Goal: Transaction & Acquisition: Purchase product/service

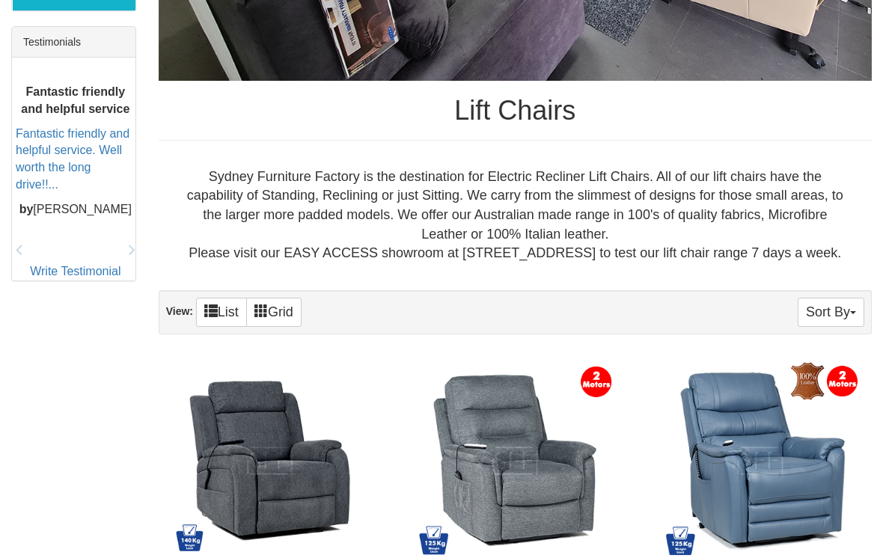
scroll to position [656, 0]
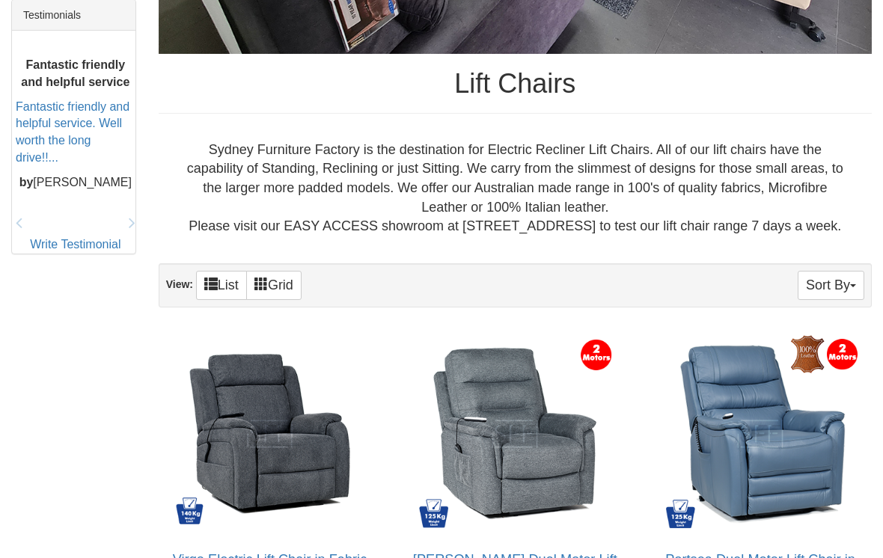
click at [305, 453] on img at bounding box center [270, 435] width 207 height 207
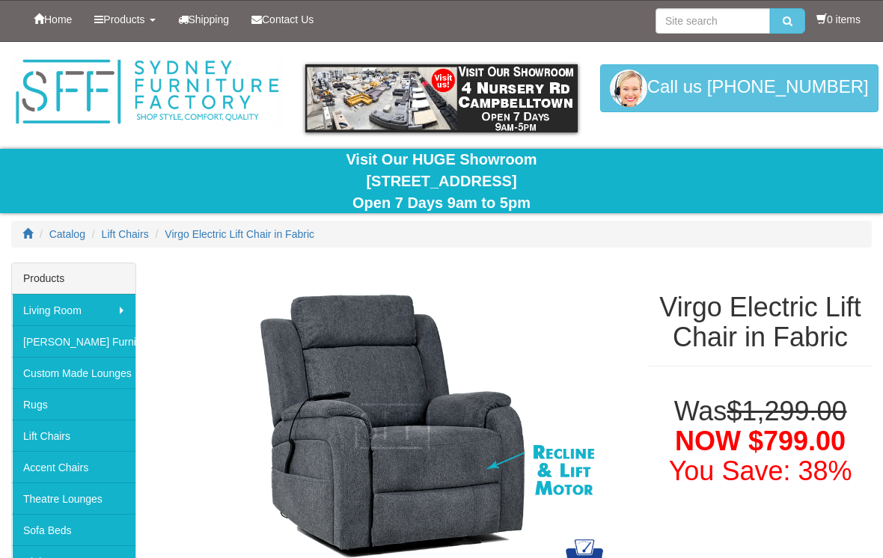
click at [70, 444] on link "Lift Chairs" at bounding box center [73, 435] width 123 height 31
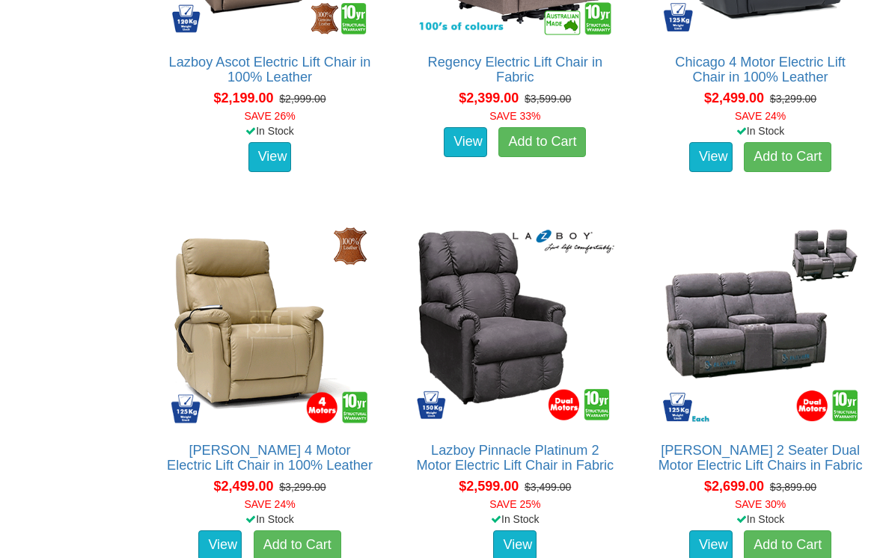
scroll to position [2677, 0]
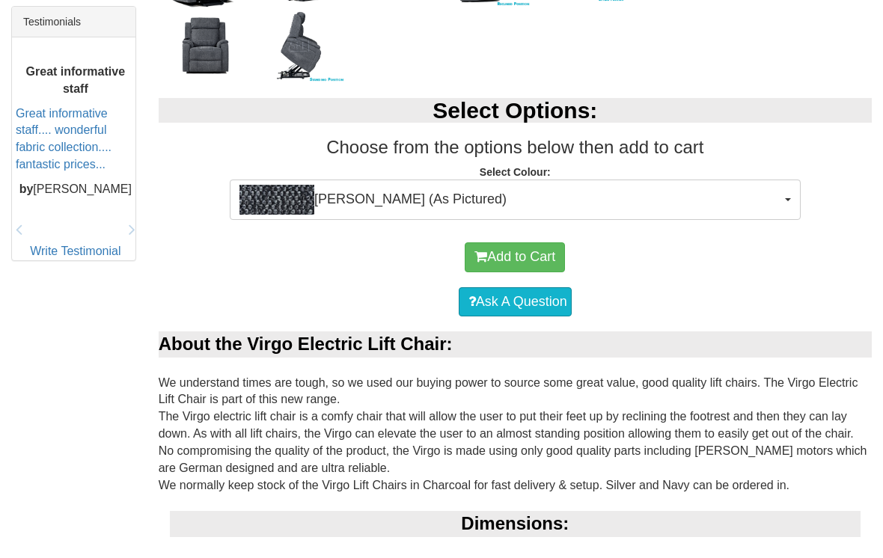
scroll to position [650, 0]
click at [528, 259] on button "Add to Cart" at bounding box center [515, 257] width 100 height 30
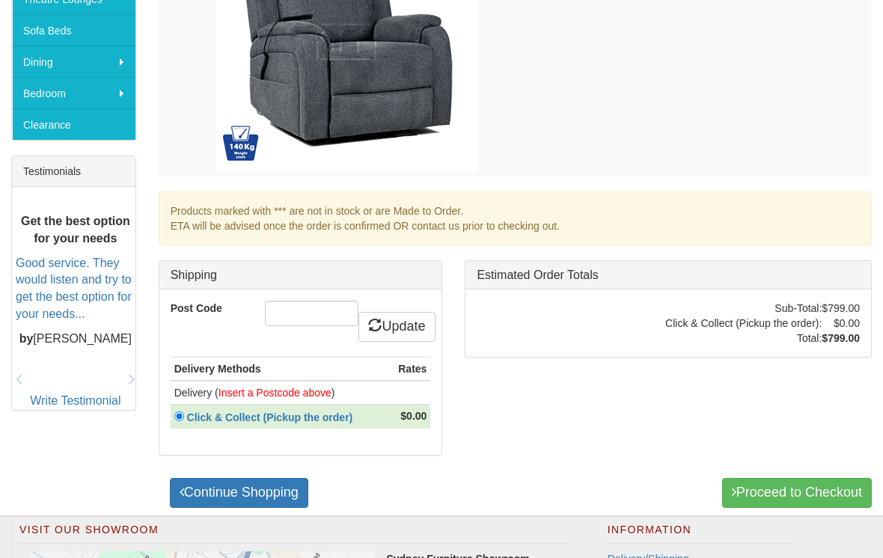
scroll to position [500, 0]
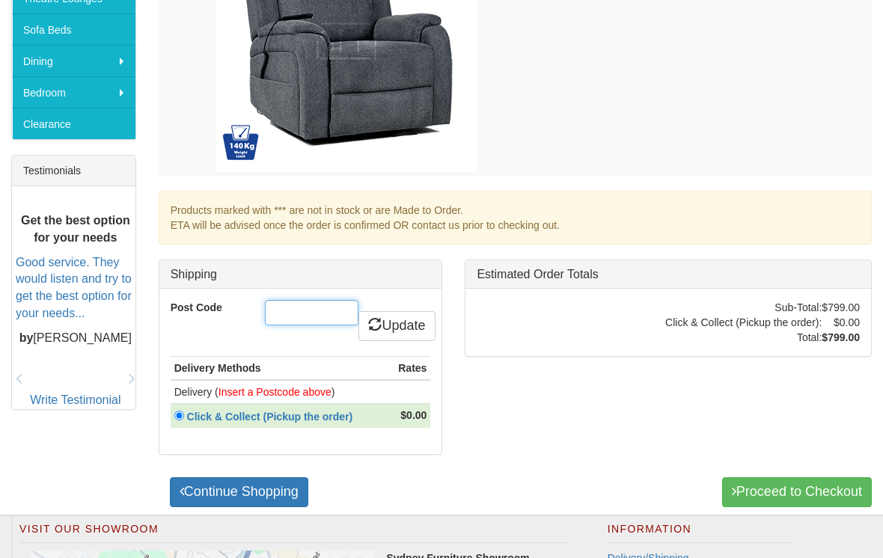
click at [298, 305] on input "Post Code" at bounding box center [312, 313] width 94 height 25
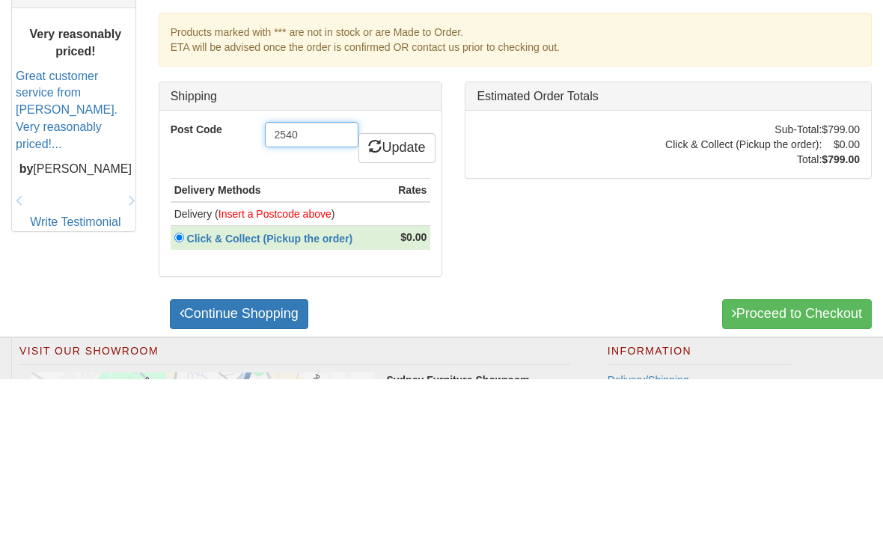
type input "2540"
click at [401, 312] on link "Update" at bounding box center [396, 327] width 76 height 30
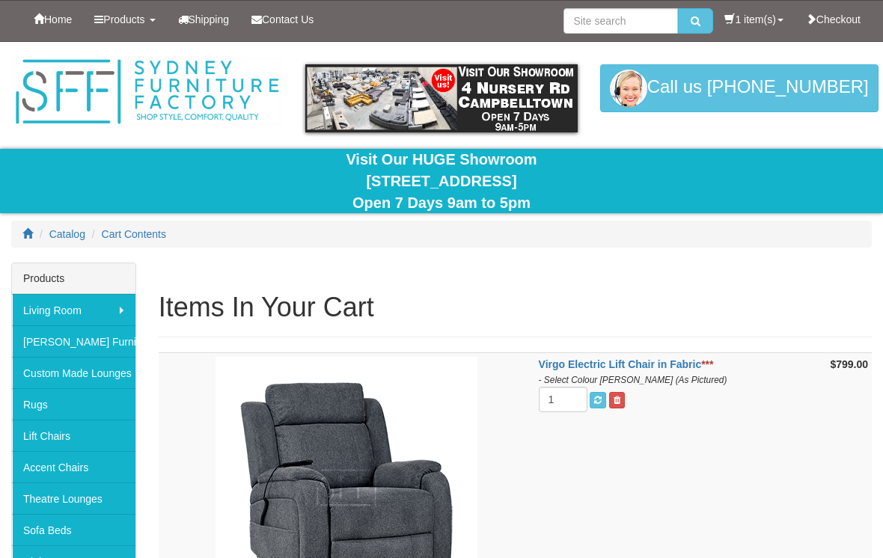
click at [732, 22] on link "1 item(s)" at bounding box center [753, 19] width 81 height 37
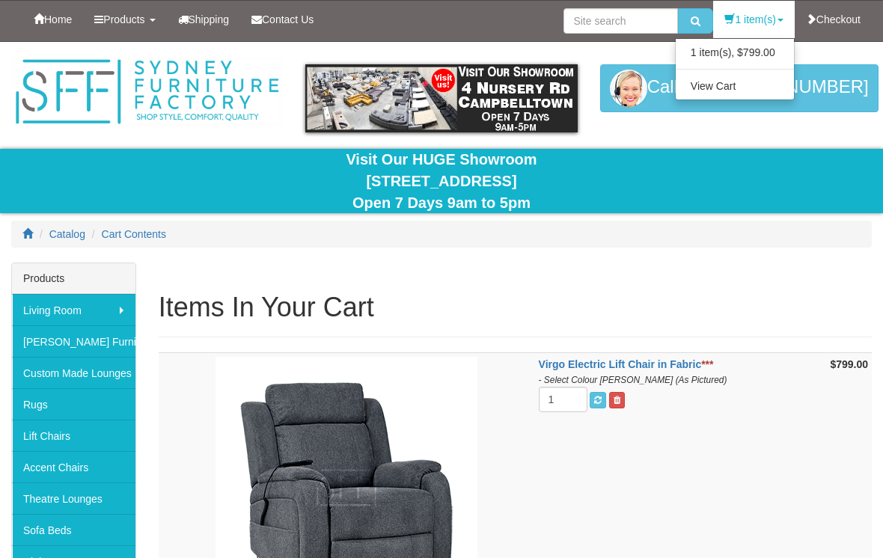
click at [728, 82] on link "View Cart" at bounding box center [735, 85] width 118 height 19
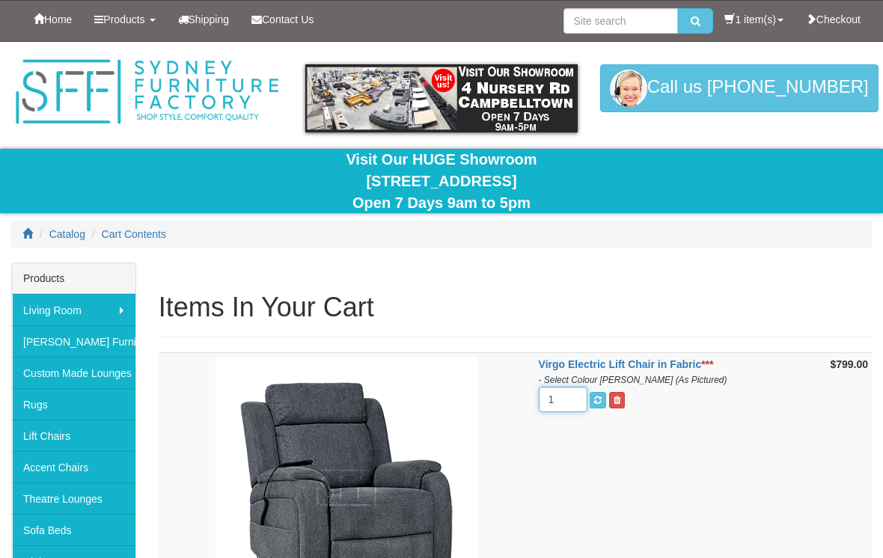
click at [575, 395] on input "1" at bounding box center [563, 399] width 49 height 25
click at [742, 18] on link "1 item(s)" at bounding box center [753, 19] width 81 height 37
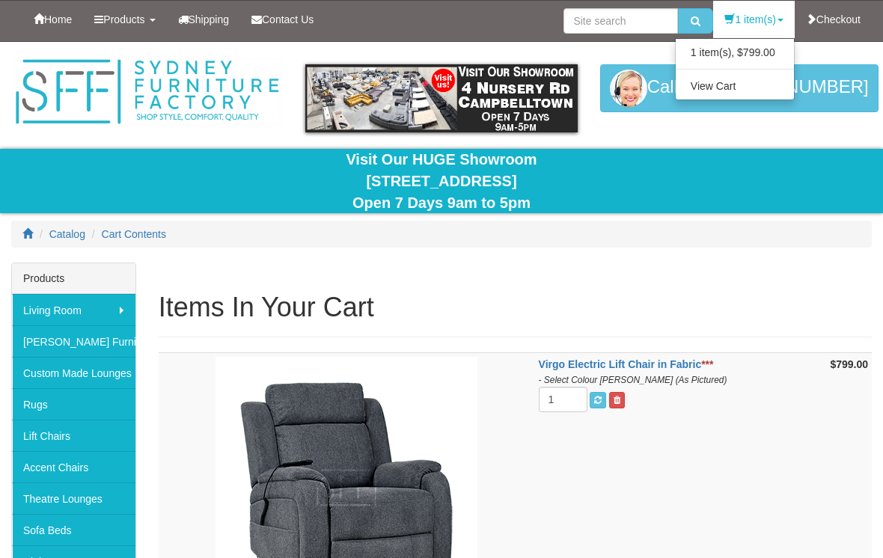
click at [722, 92] on link "View Cart" at bounding box center [735, 85] width 118 height 19
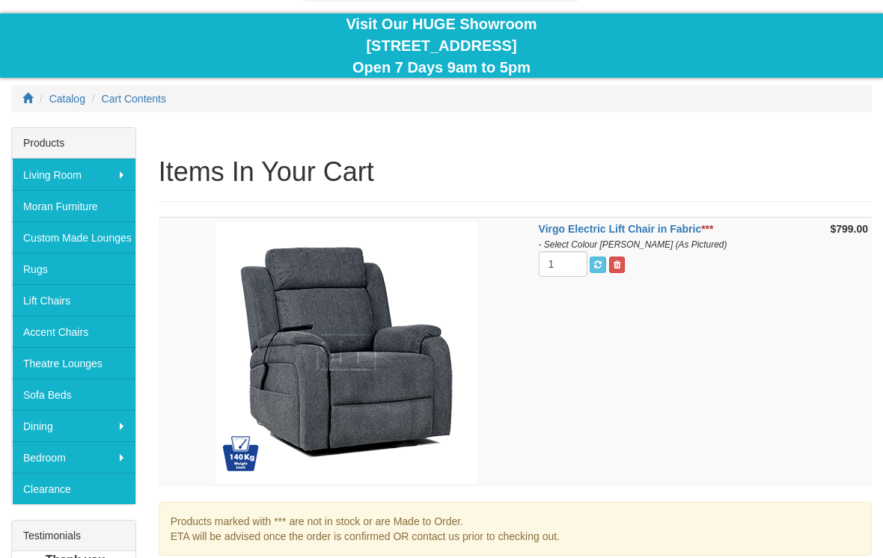
scroll to position [137, 0]
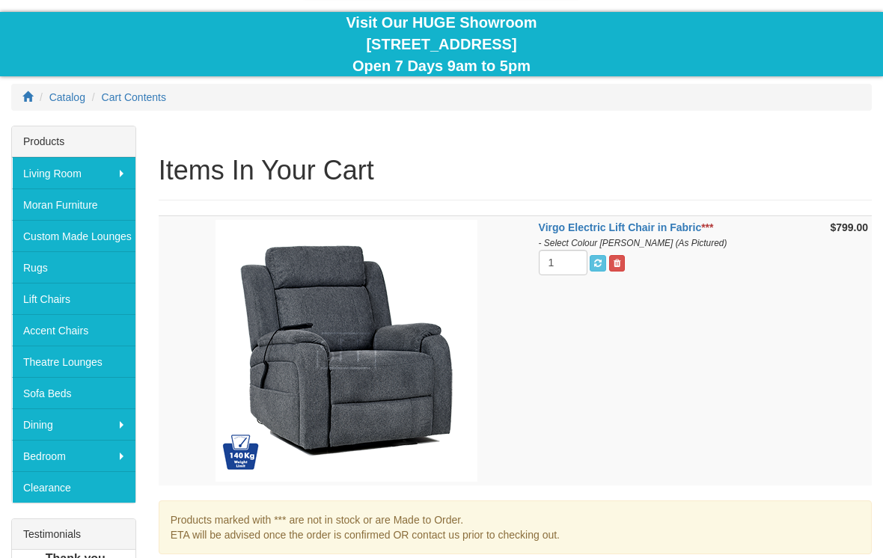
click at [625, 259] on link at bounding box center [617, 263] width 16 height 16
